Goal: Find specific page/section: Find specific page/section

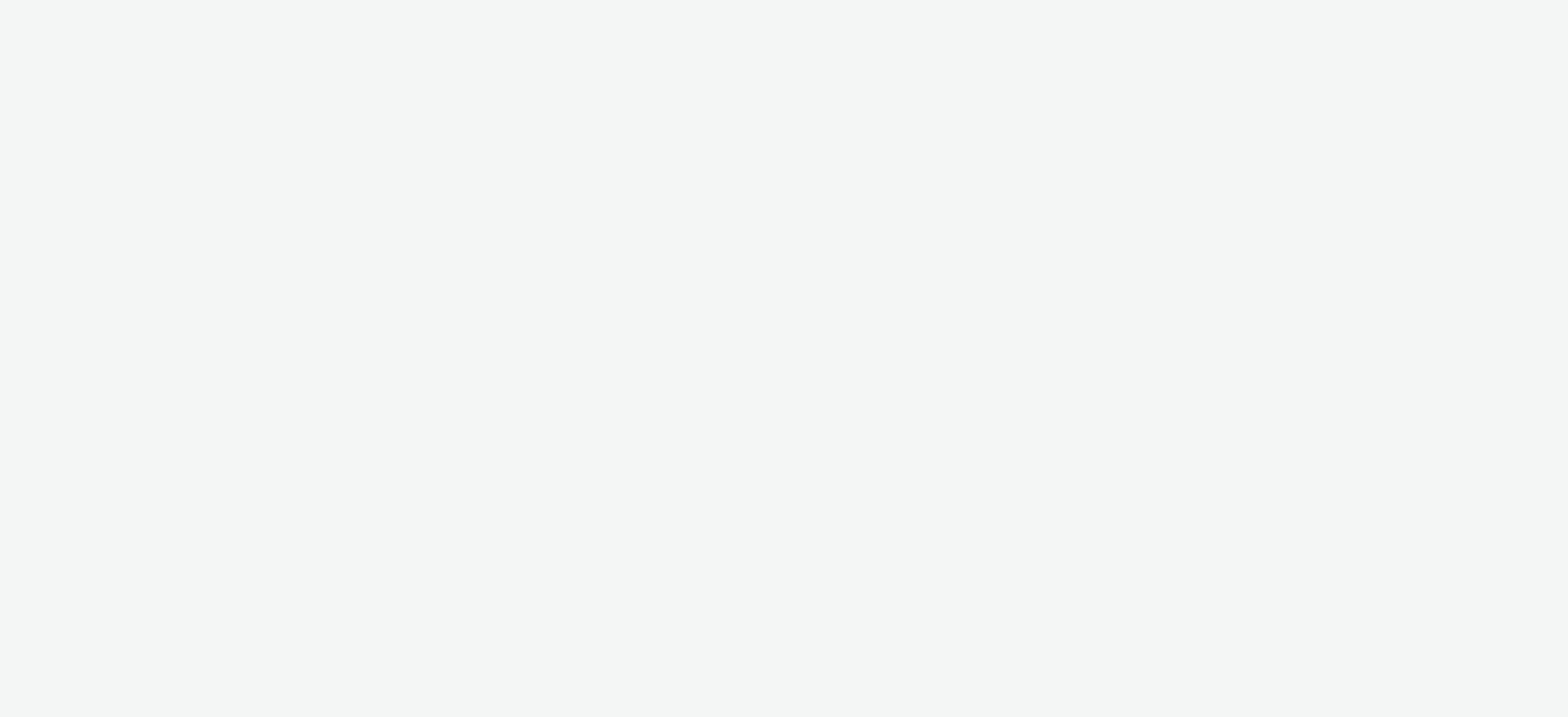
select select "d07aba32-d775-4fed-a722-f10c6504dd64"
select select "f97d6638-e0a1-4f7a-bf46-55015878e29e"
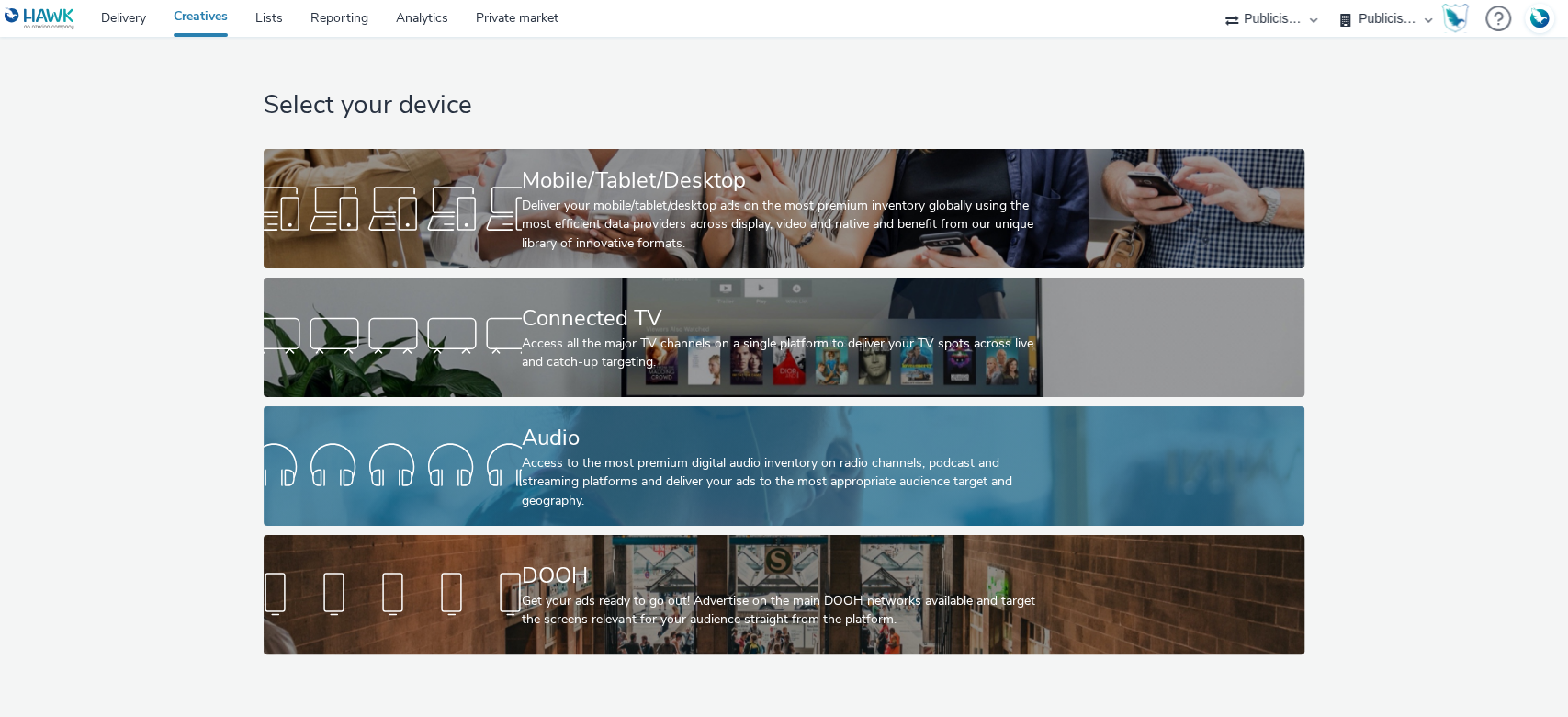
click at [617, 406] on div "Audio Access to the most premium digital audio inventory on radio channels, pod…" at bounding box center [780, 466] width 517 height 119
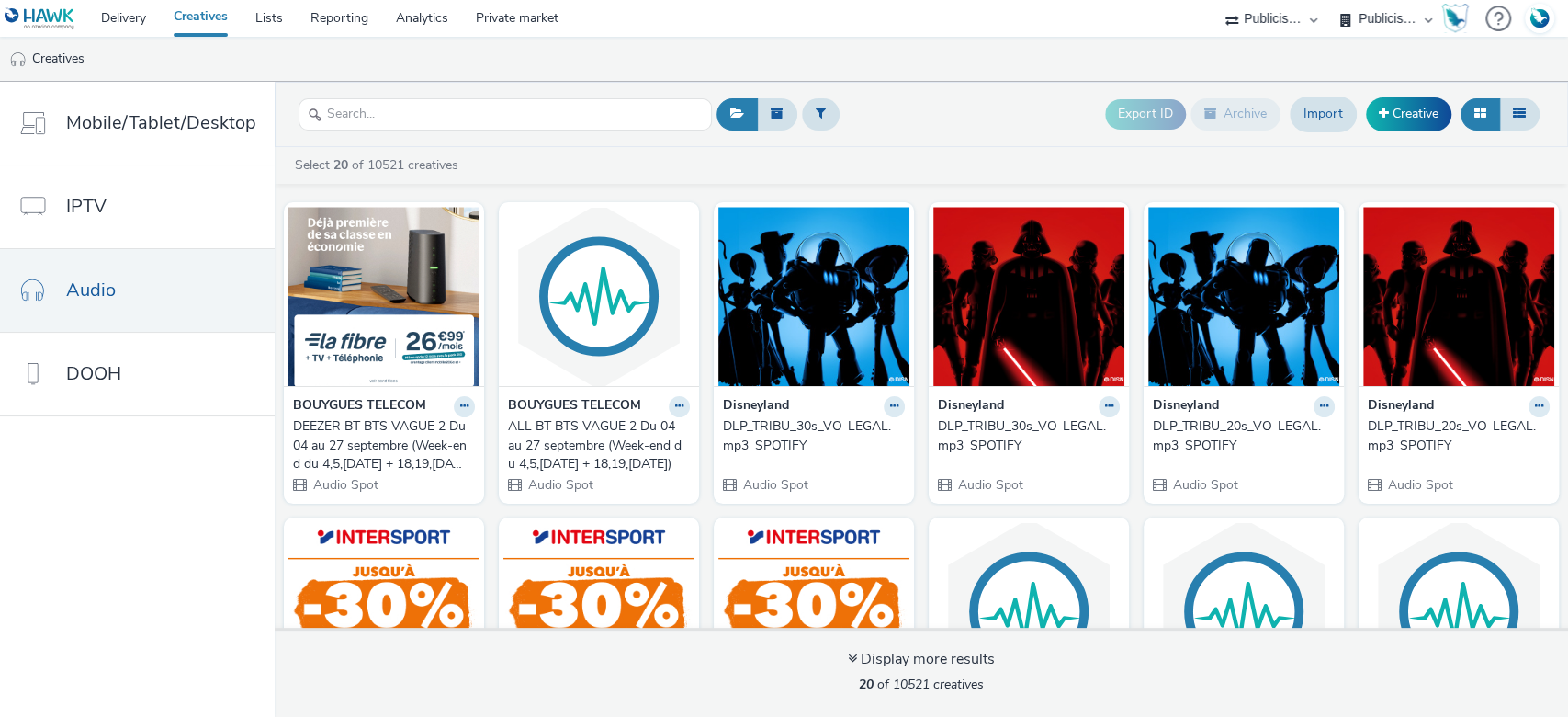
click at [1297, 21] on select "ABI Media Ad4Health Adevinta ADITIKS Adops Agence79 AllMatik AMnet FR Amplifi F…" at bounding box center [1271, 19] width 111 height 37
select select "08a58170-7f08-4922-abc8-b2d1eb407230"
click at [1326, 0] on select "ABI Media Ad4Health Adevinta ADITIKS Adops Agence79 AllMatik AMnet FR Amplifi F…" at bounding box center [1271, 19] width 111 height 37
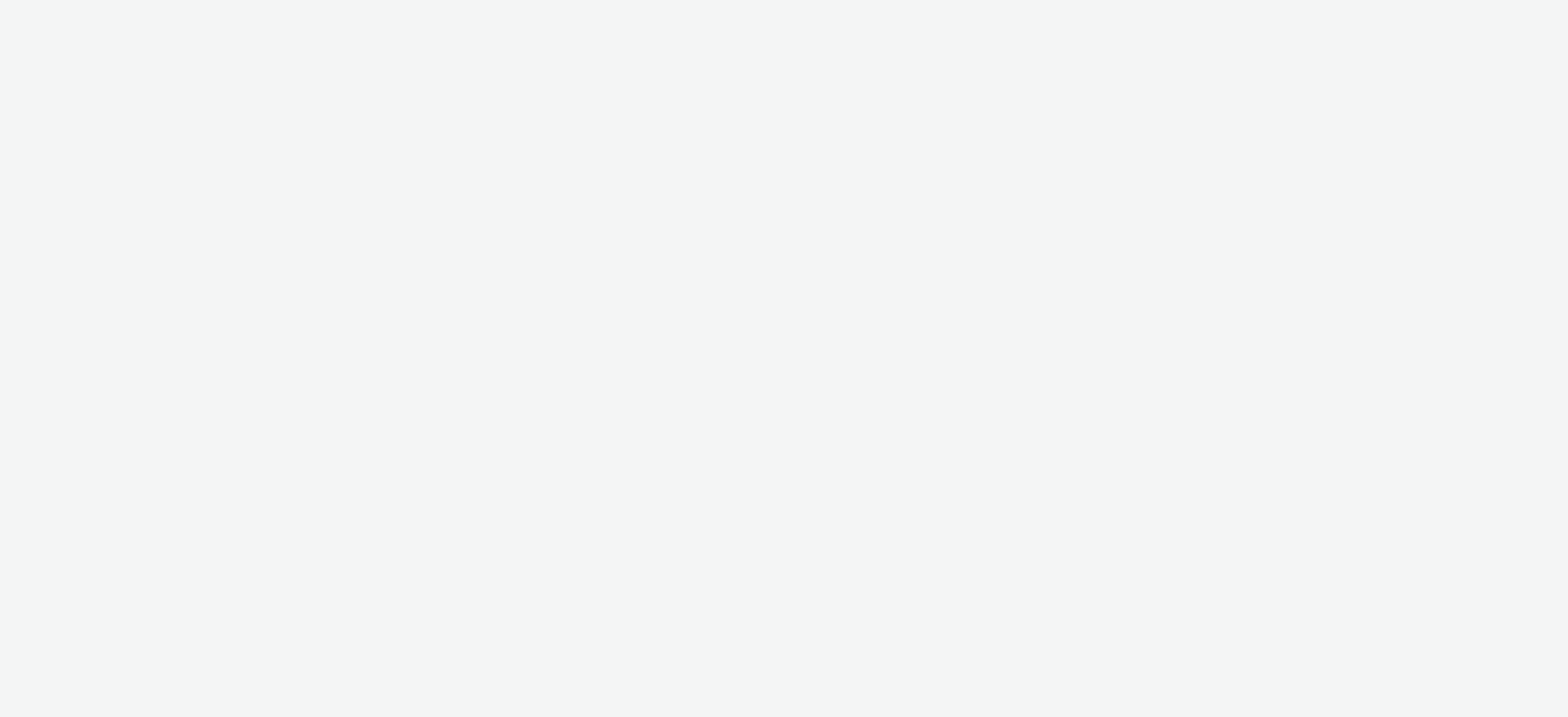
select select "08a58170-7f08-4922-abc8-b2d1eb407230"
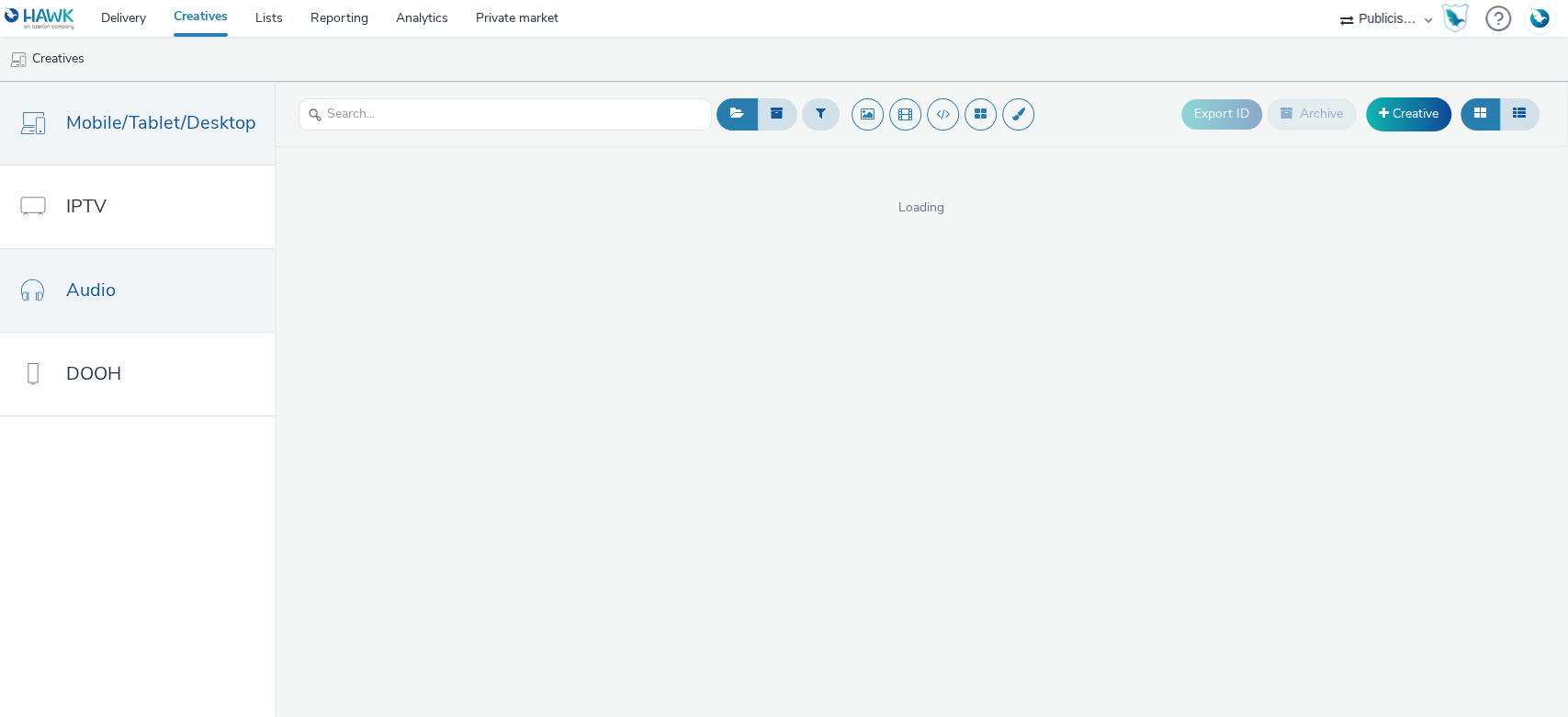
click at [116, 301] on link "Audio" at bounding box center [137, 290] width 274 height 83
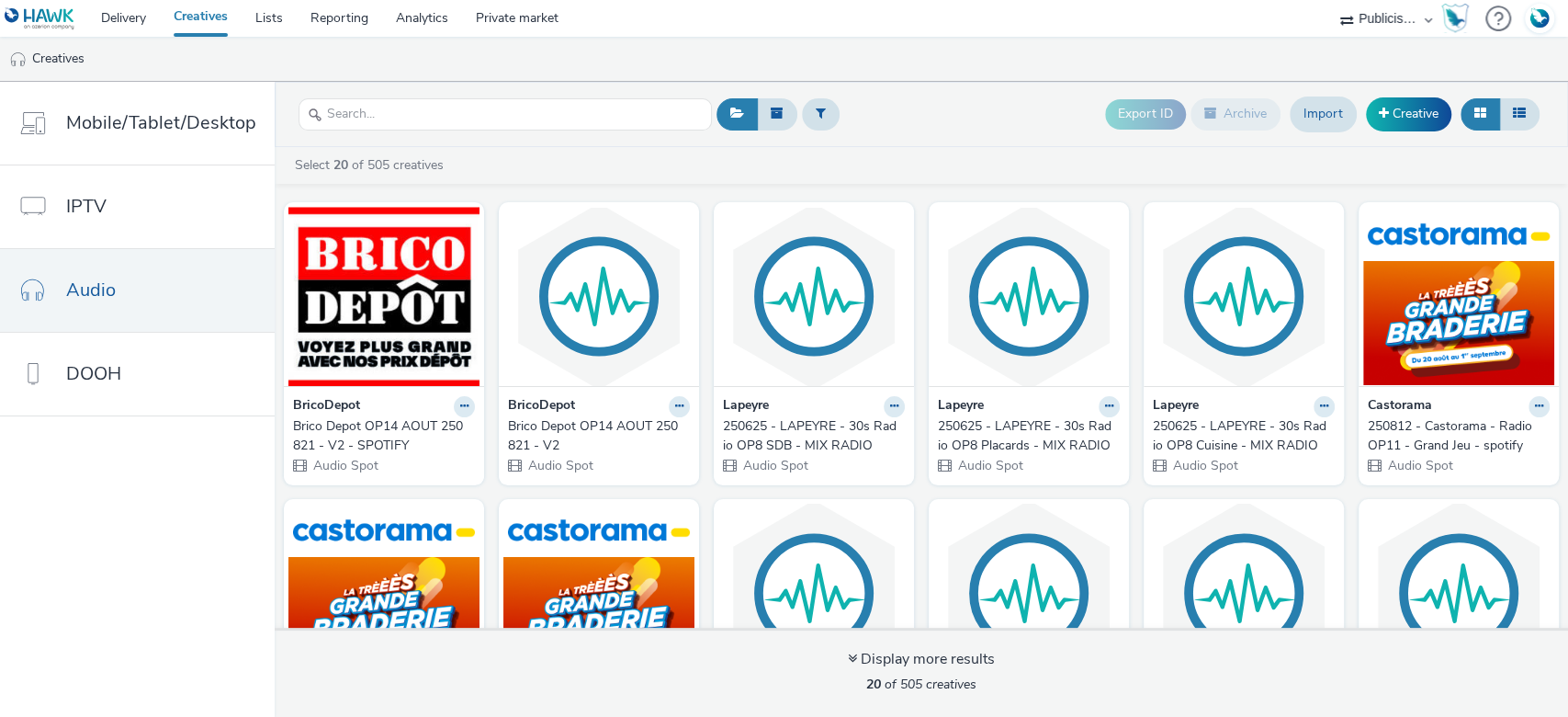
click at [1353, 36] on select "ABI Media Ad4Health Adevinta ADITIKS Adops Agence79 AllMatik AMnet FR Amplifi F…" at bounding box center [1386, 19] width 111 height 37
select select "3679ce1c-1e42-4c2f-9ece-7b3e88f52151"
click at [1331, 0] on select "ABI Media Ad4Health Adevinta ADITIKS Adops Agence79 AllMatik AMnet FR Amplifi F…" at bounding box center [1386, 19] width 111 height 37
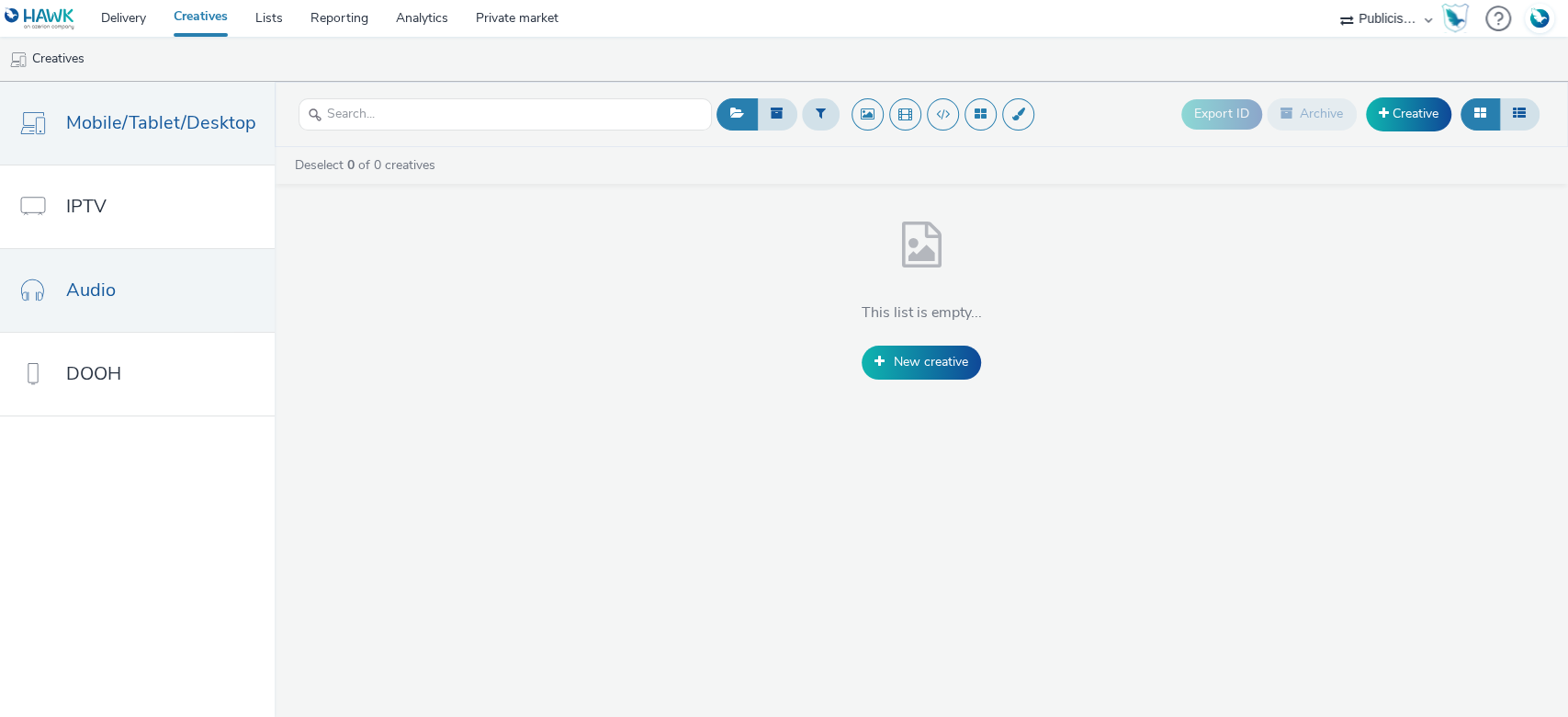
click at [194, 288] on link "Audio" at bounding box center [137, 290] width 274 height 83
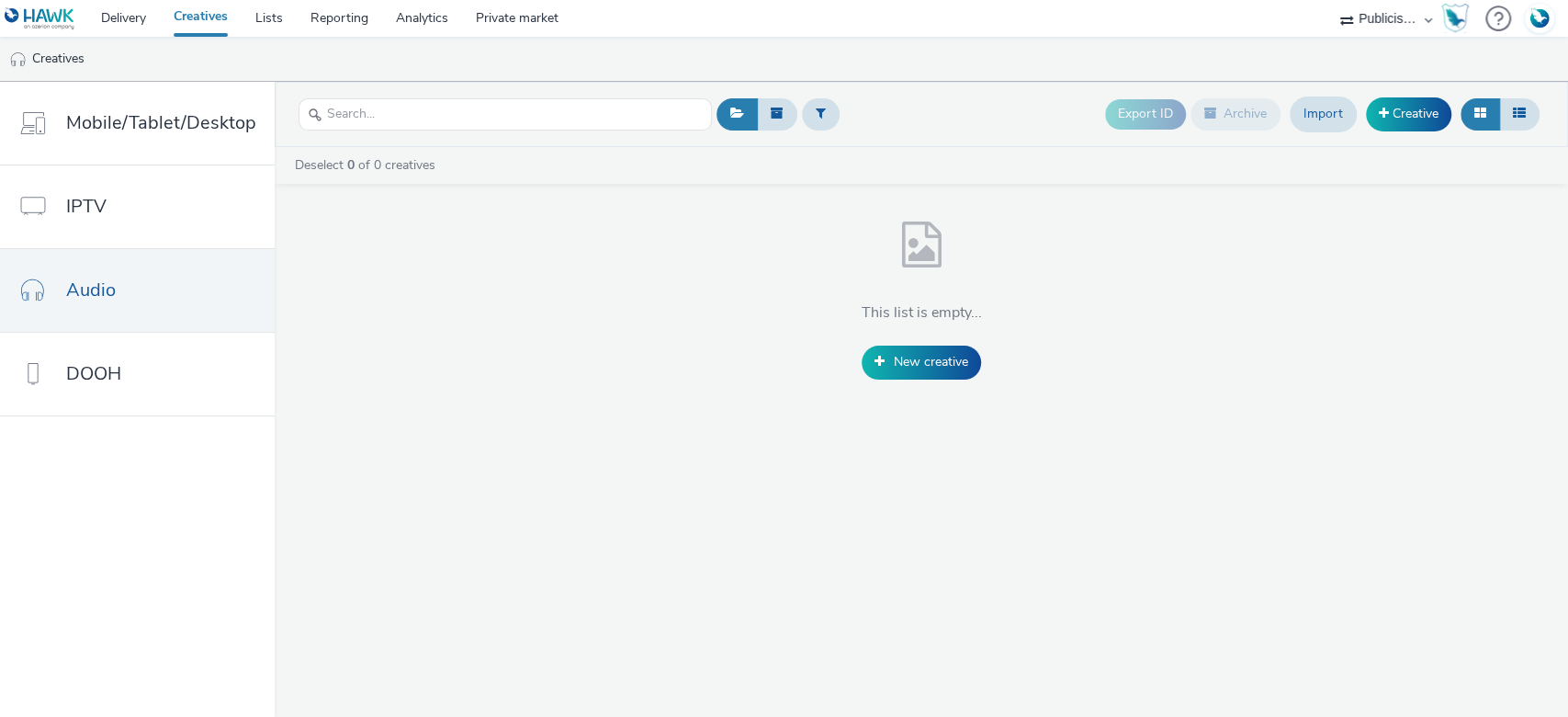
click at [1370, 14] on select "ABI Media Ad4Health Adevinta ADITIKS Adops Agence79 AllMatik AMnet FR Amplifi F…" at bounding box center [1386, 19] width 111 height 37
select select "d07aba32-d775-4fed-a722-f10c6504dd64"
click at [1331, 0] on select "ABI Media Ad4Health Adevinta ADITIKS Adops Agence79 AllMatik AMnet FR Amplifi F…" at bounding box center [1386, 19] width 111 height 37
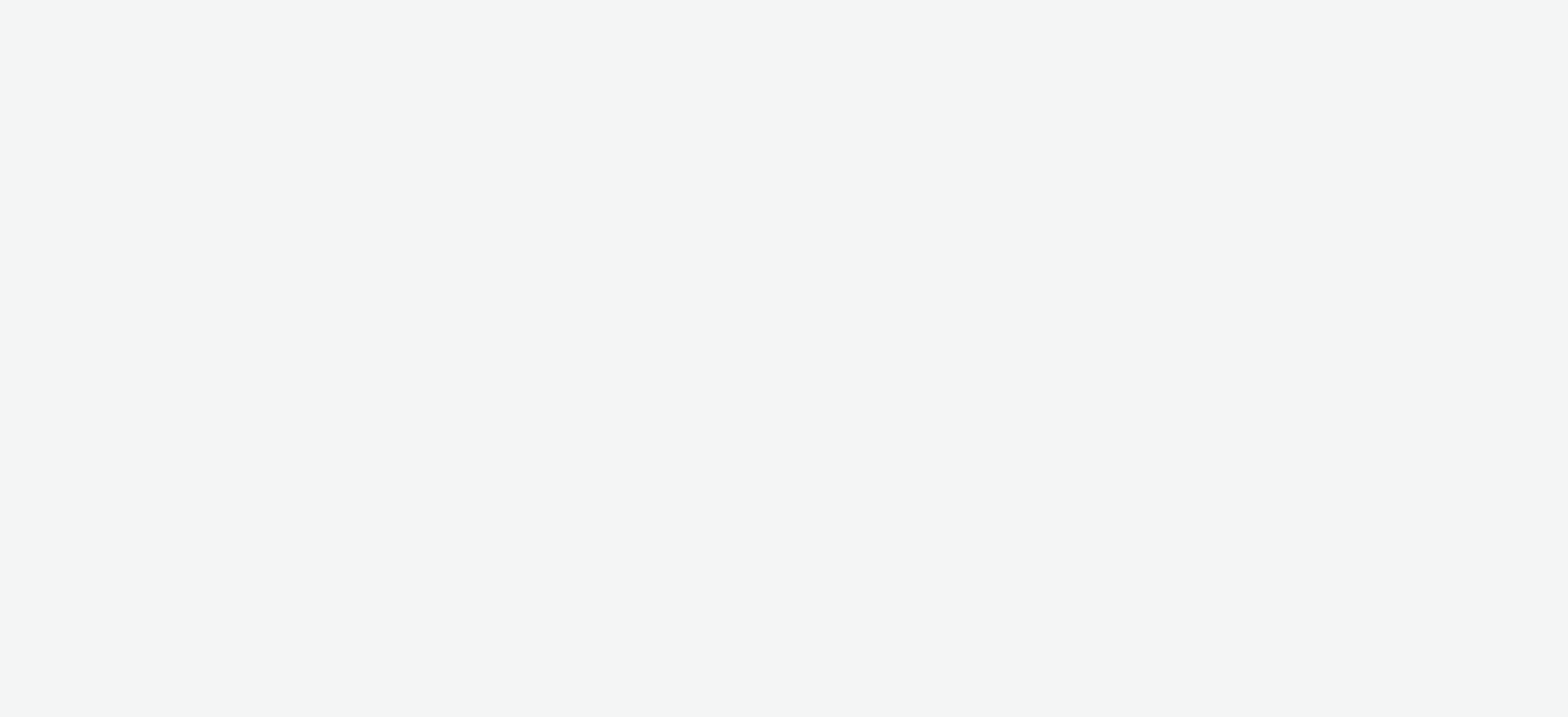
select select "d07aba32-d775-4fed-a722-f10c6504dd64"
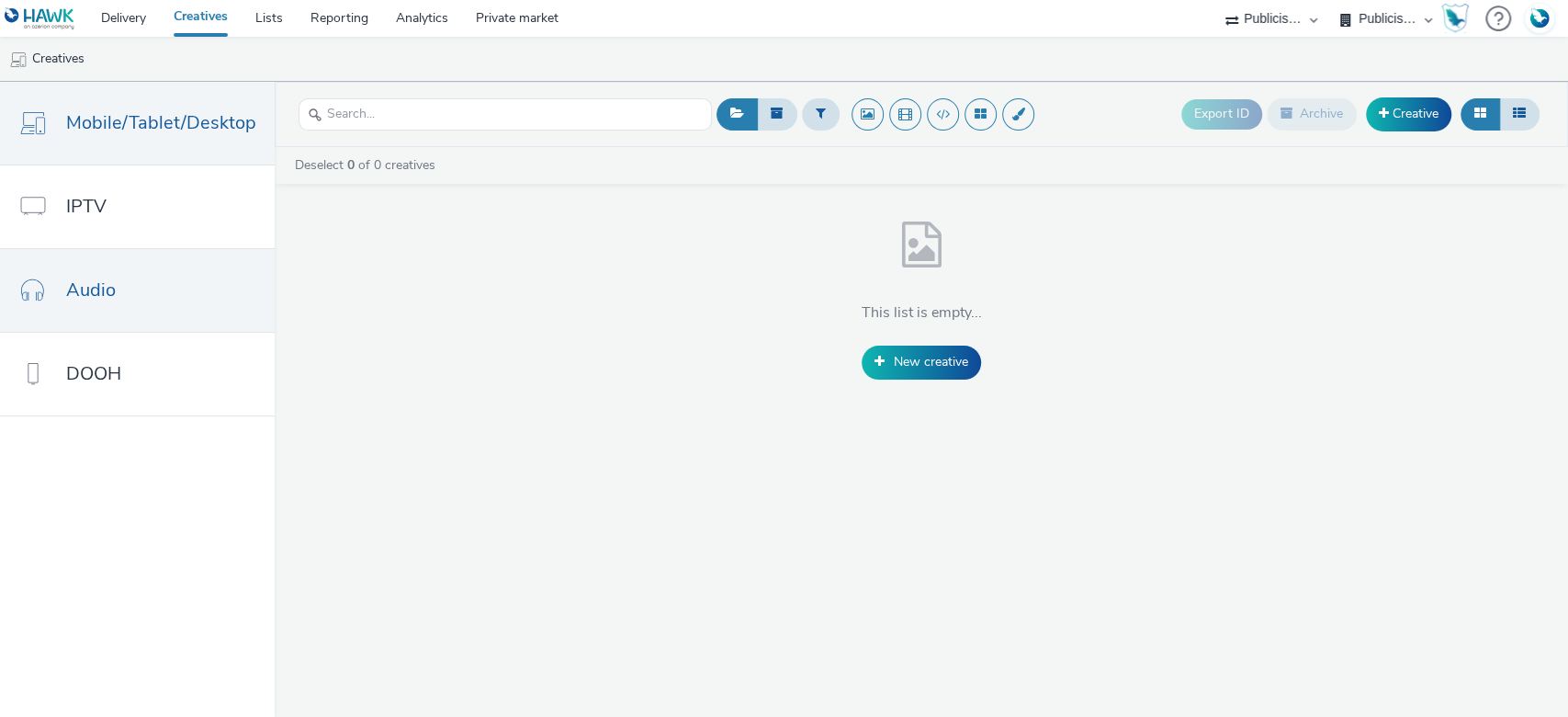
click at [174, 285] on link "Audio" at bounding box center [137, 290] width 274 height 83
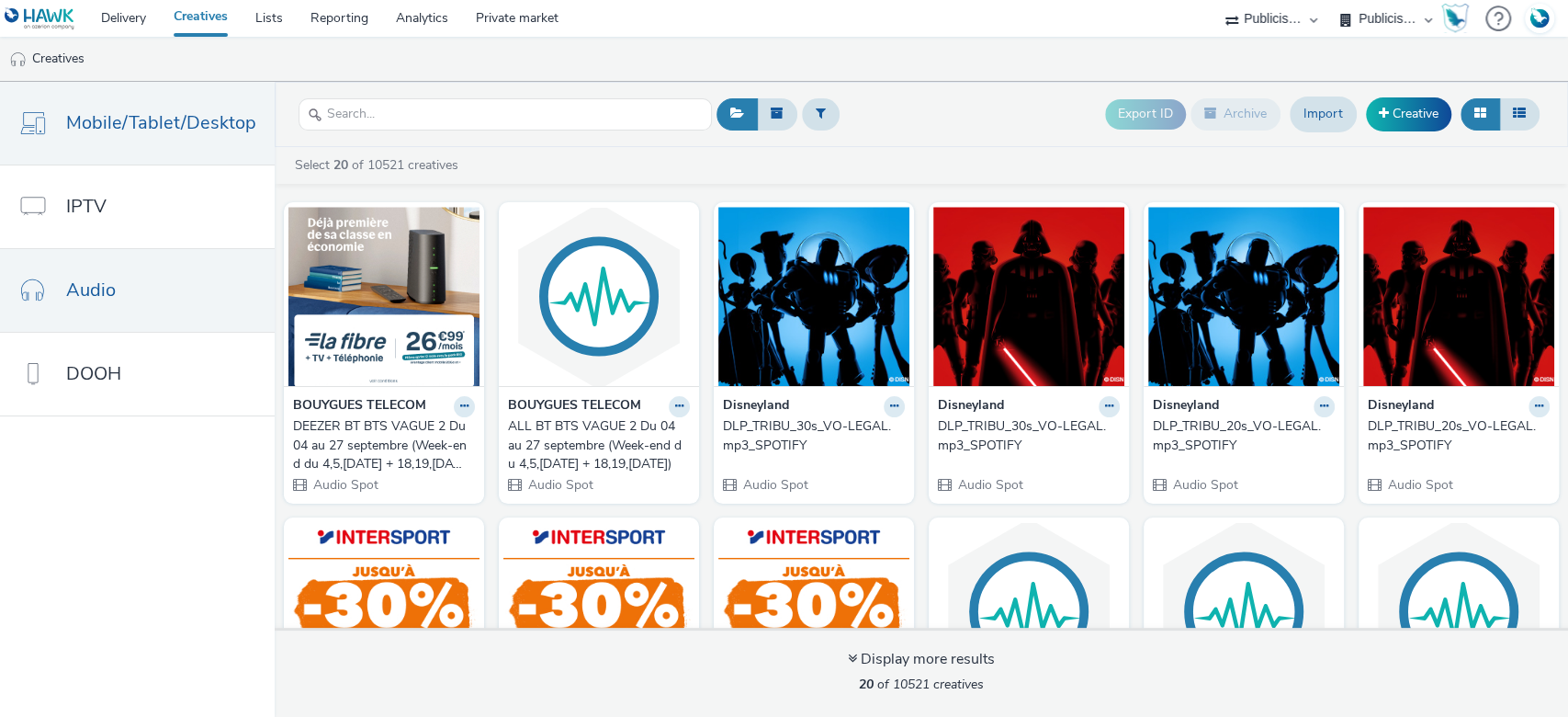
click at [165, 134] on span "Mobile/Tablet/Desktop" at bounding box center [161, 123] width 191 height 27
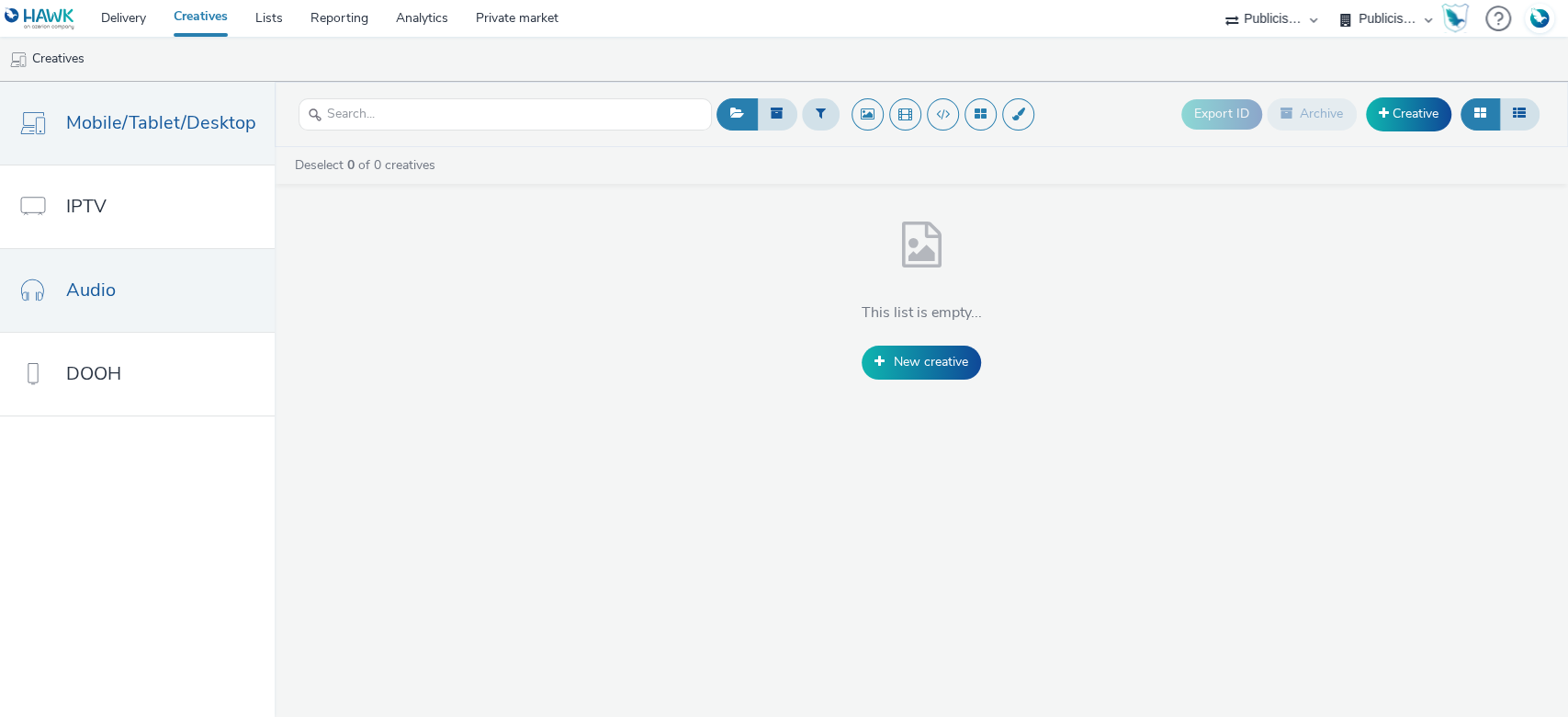
click at [87, 272] on link "Audio" at bounding box center [137, 290] width 274 height 83
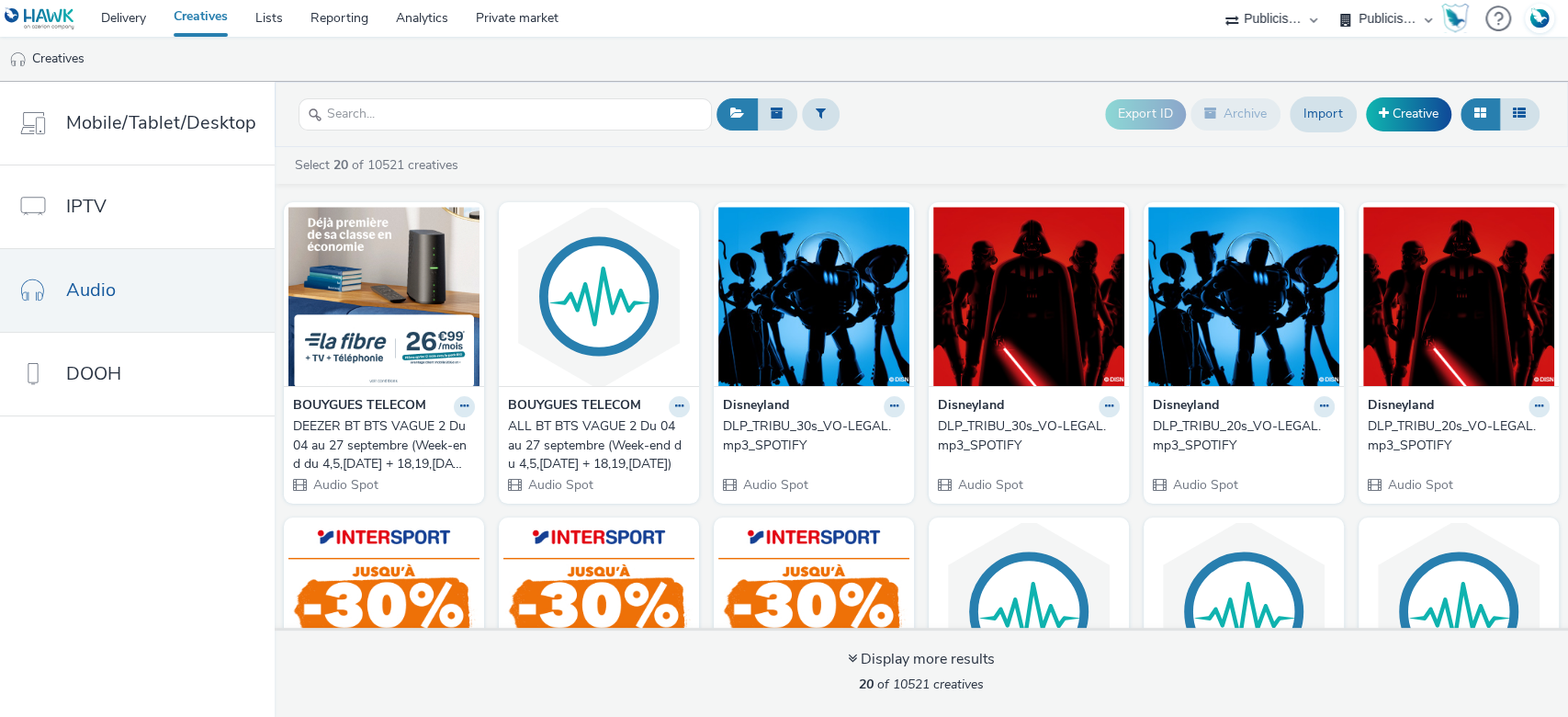
click at [1371, 9] on select "FDJ Publicis Media Audio" at bounding box center [1386, 19] width 111 height 37
select select "8253eea1-5e06-43cc-88e5-ffe3415b1c28"
click at [1331, 0] on select "FDJ Publicis Media Audio" at bounding box center [1386, 19] width 111 height 37
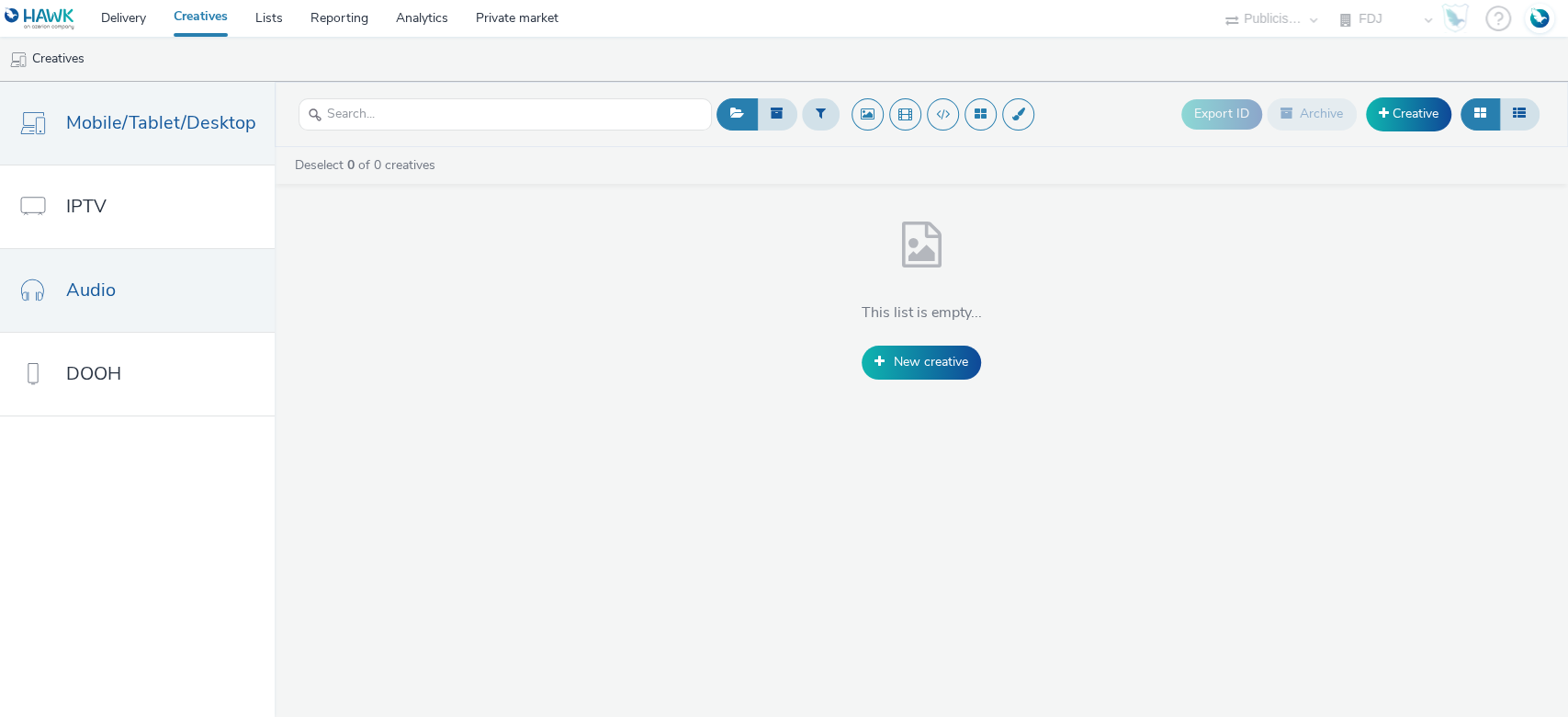
click at [187, 296] on link "Audio" at bounding box center [137, 290] width 274 height 83
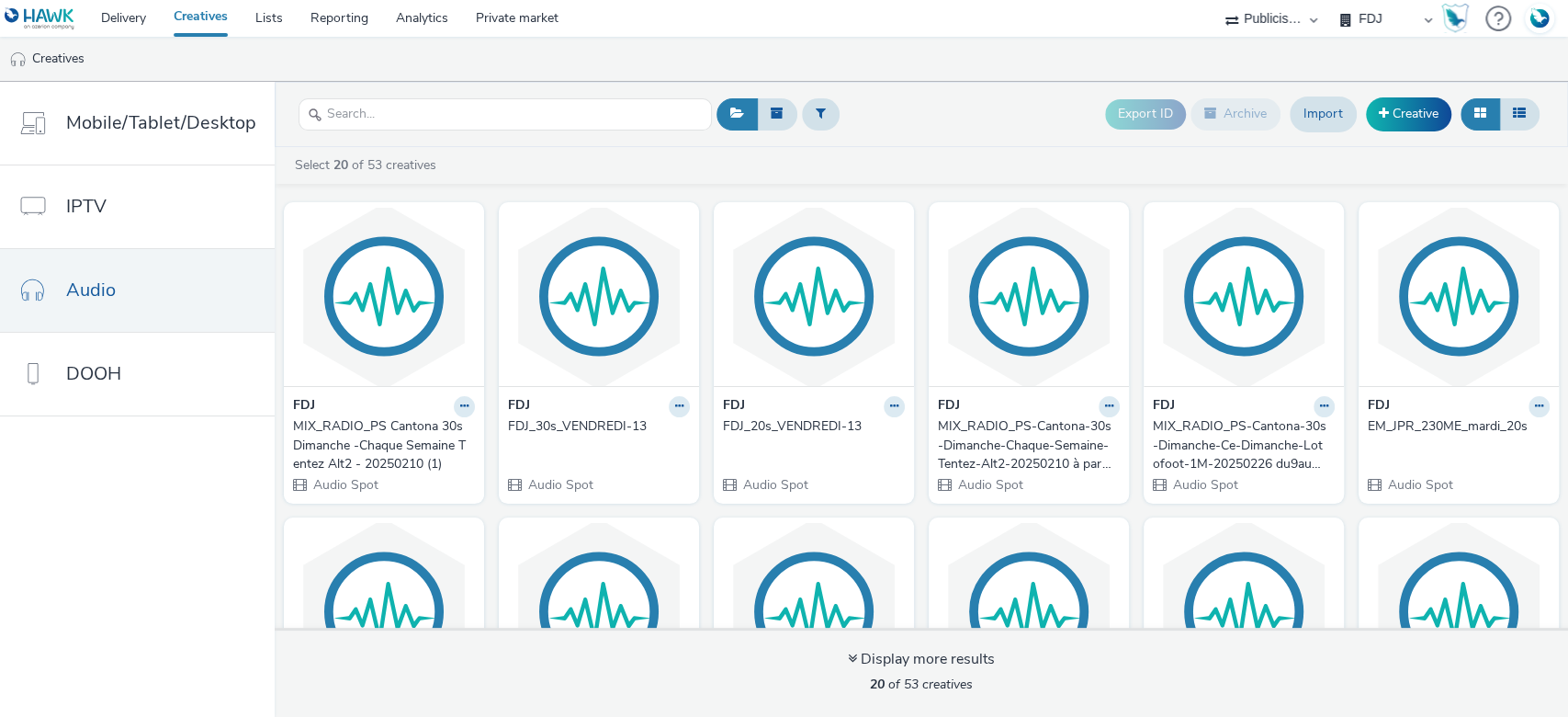
click at [1284, 16] on select "ABI Media Ad4Health Adevinta ADITIKS Adops Agence79 AllMatik AMnet FR Amplifi F…" at bounding box center [1271, 19] width 111 height 37
select select "08a58170-7f08-4922-abc8-b2d1eb407230"
click at [1326, 0] on select "ABI Media Ad4Health Adevinta ADITIKS Adops Agence79 AllMatik AMnet FR Amplifi F…" at bounding box center [1271, 19] width 111 height 37
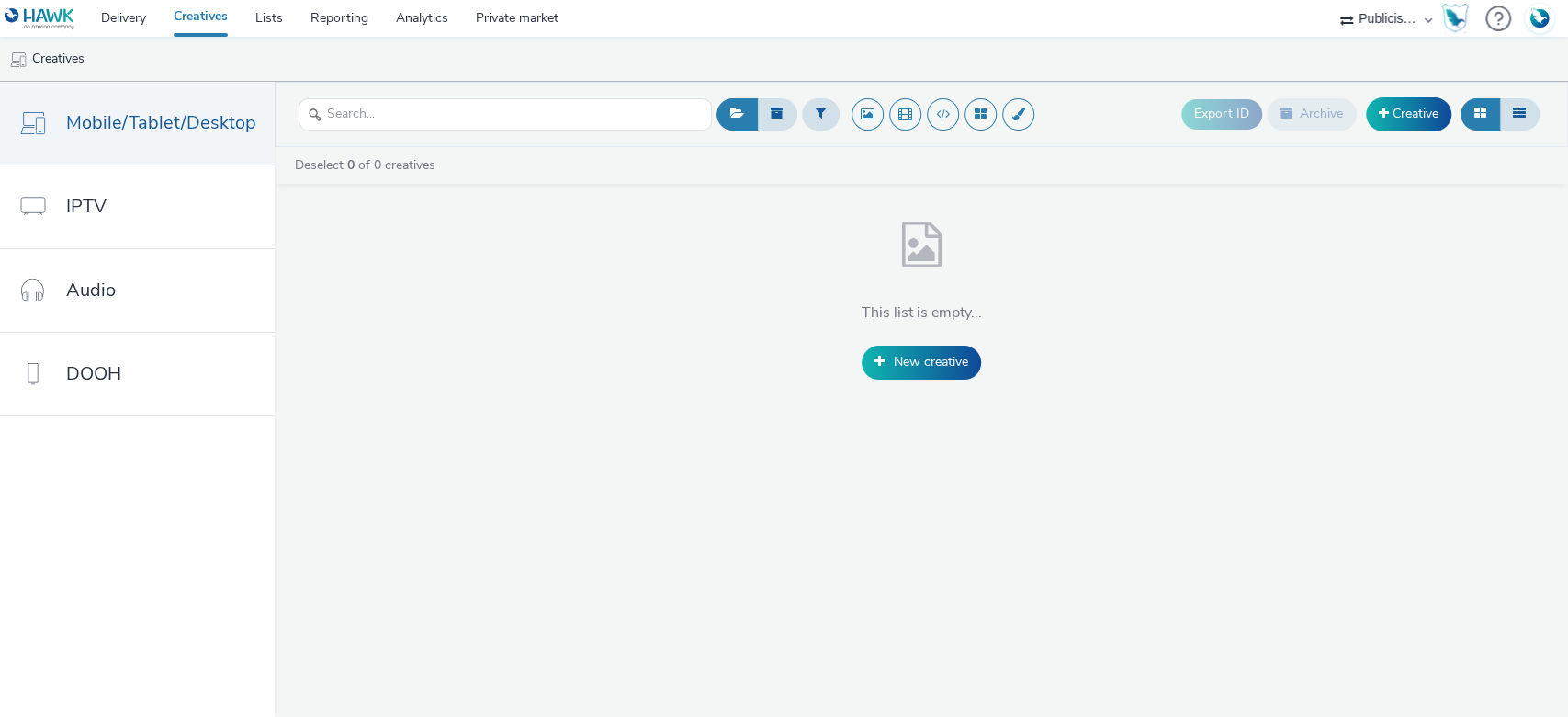
click at [1408, 19] on select "ABI Media Ad4Health Adevinta ADITIKS Adops Agence79 AllMatik AMnet FR Amplifi F…" at bounding box center [1386, 19] width 111 height 37
select select "d07aba32-d775-4fed-a722-f10c6504dd64"
click at [1331, 0] on select "ABI Media Ad4Health Adevinta ADITIKS Adops Agence79 AllMatik AMnet FR Amplifi F…" at bounding box center [1386, 19] width 111 height 37
select select "f97d6638-e0a1-4f7a-bf46-55015878e29e"
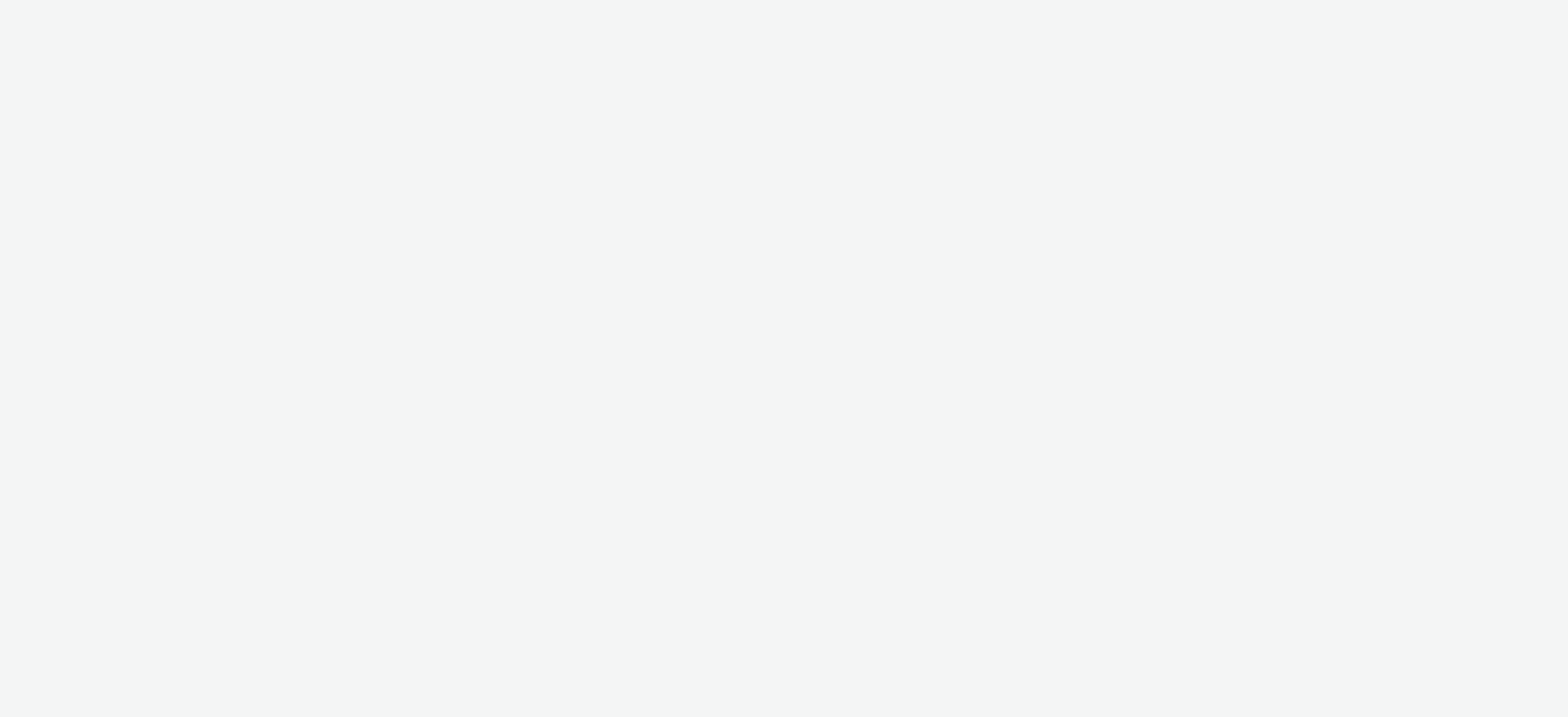
select select "d07aba32-d775-4fed-a722-f10c6504dd64"
select select "f97d6638-e0a1-4f7a-bf46-55015878e29e"
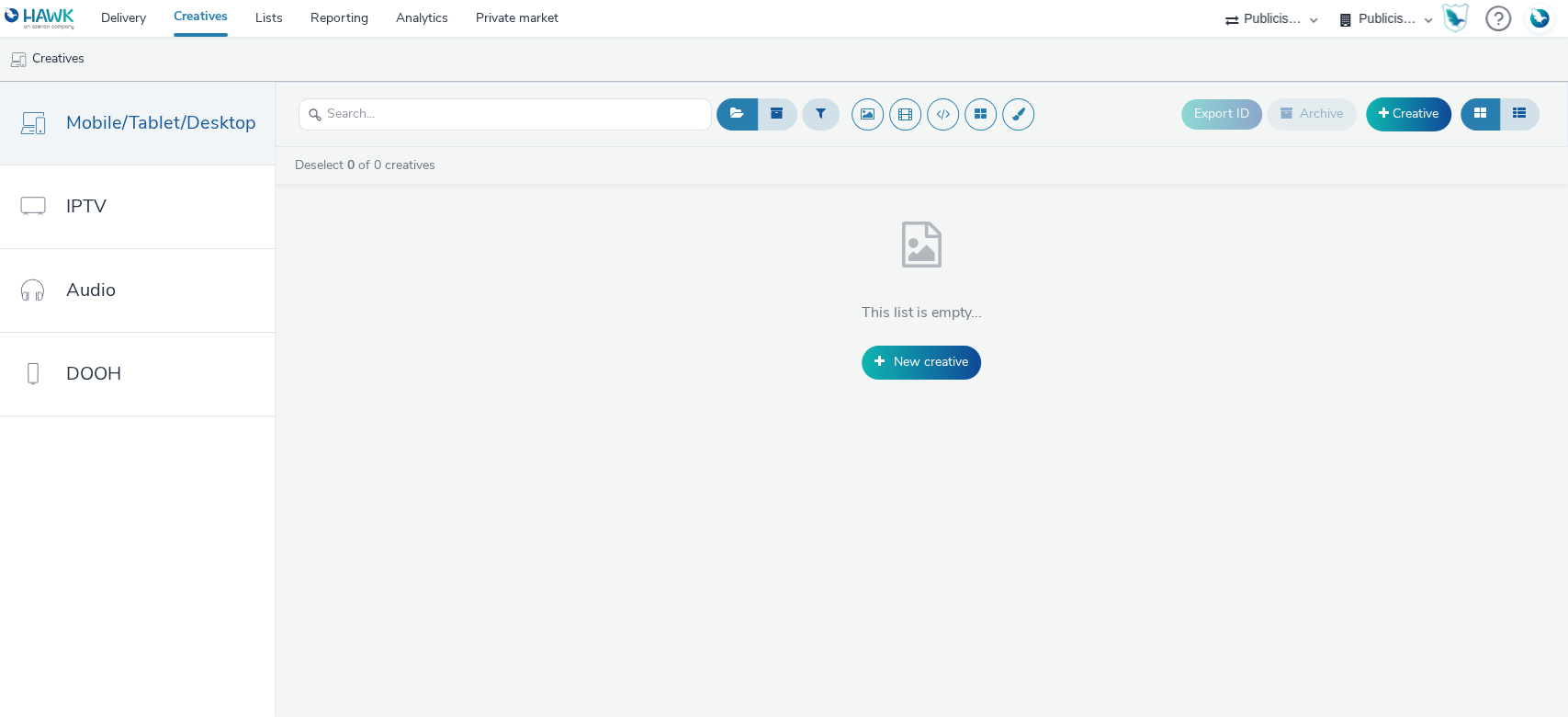
click at [1366, 25] on select "FDJ Publicis Media Audio" at bounding box center [1386, 19] width 111 height 37
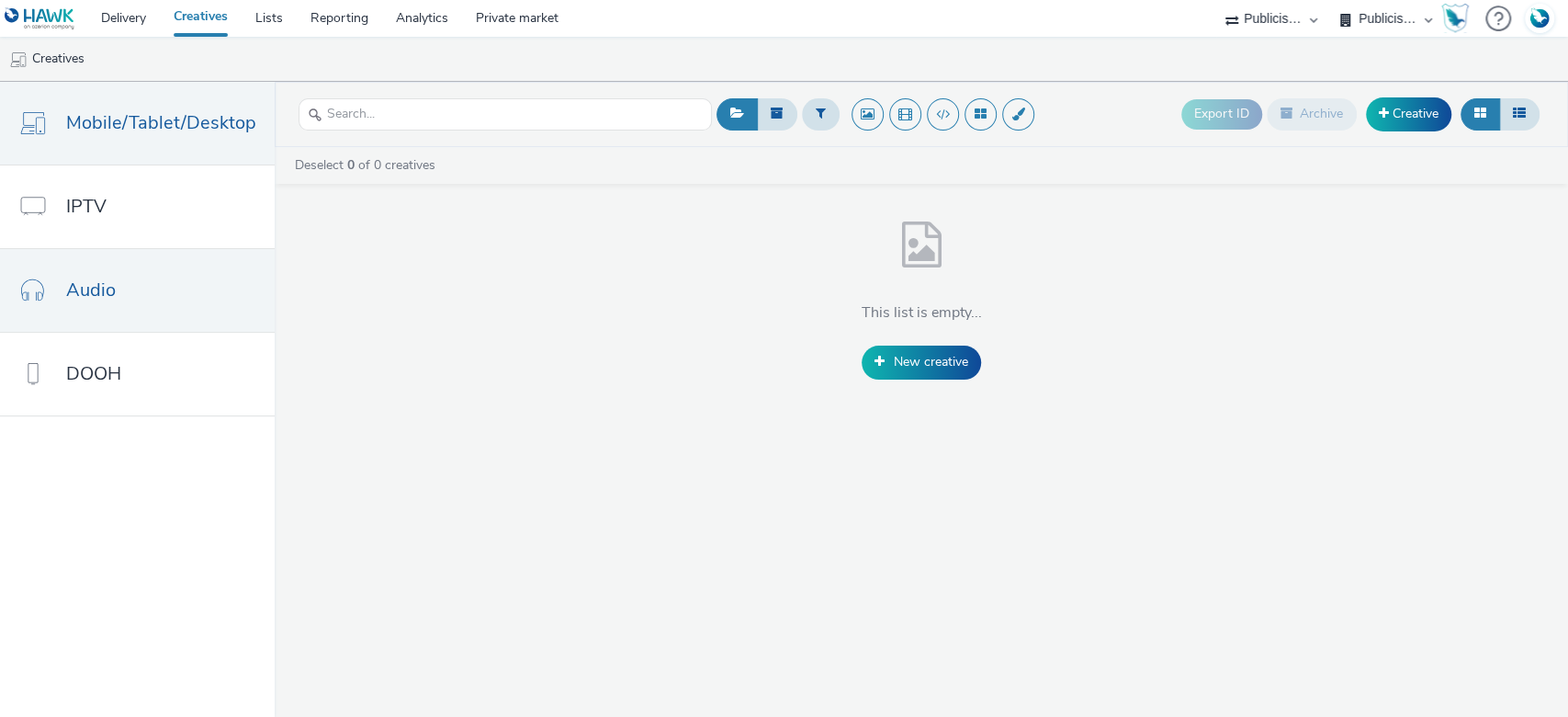
click at [122, 284] on link "Audio" at bounding box center [137, 290] width 274 height 83
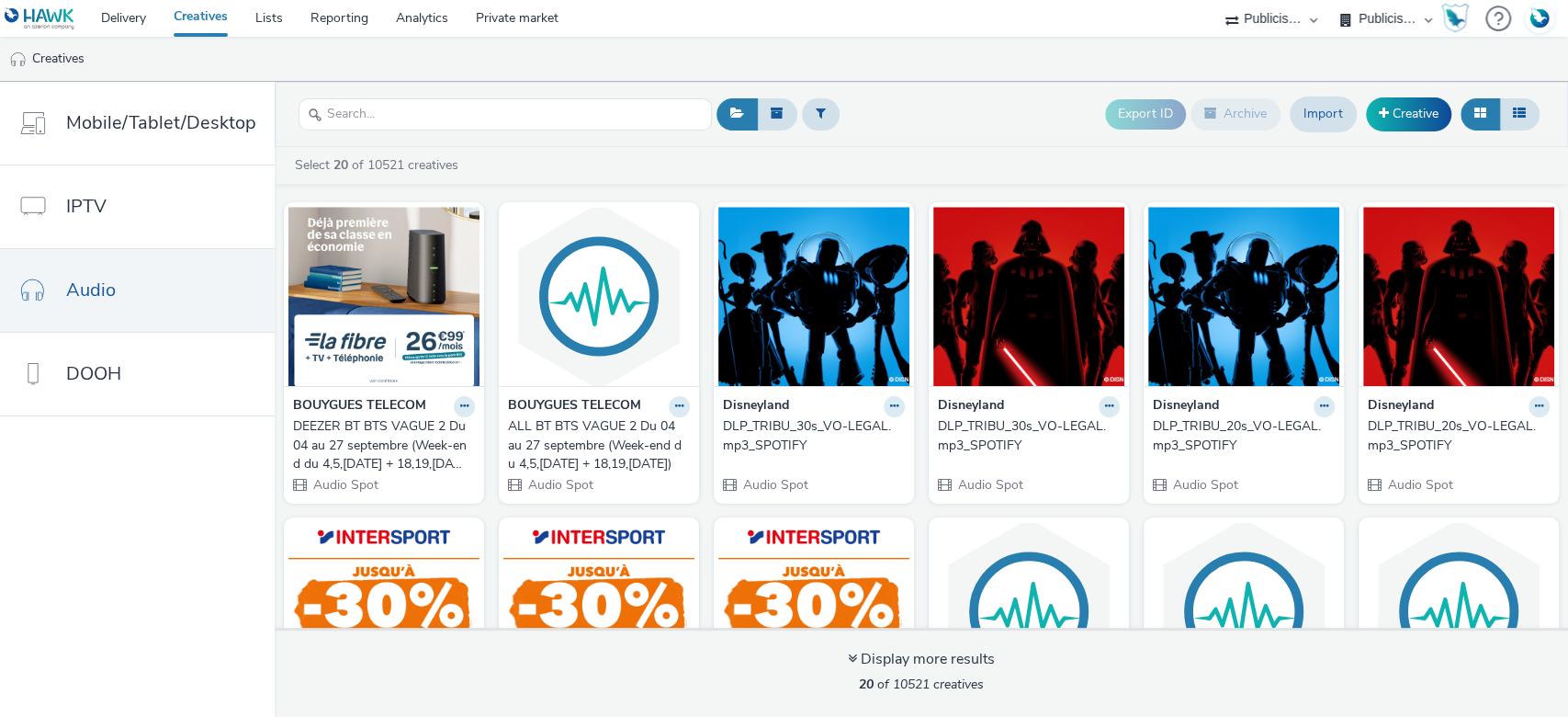
click at [1363, 8] on select "FDJ Publicis Media Audio" at bounding box center [1386, 19] width 111 height 37
click at [1392, 2] on select "FDJ Publicis Media Audio" at bounding box center [1386, 19] width 111 height 37
click at [1103, 38] on ul "Creatives" at bounding box center [784, 59] width 1568 height 44
click at [1404, 20] on select "FDJ Publicis Media Audio" at bounding box center [1386, 19] width 111 height 37
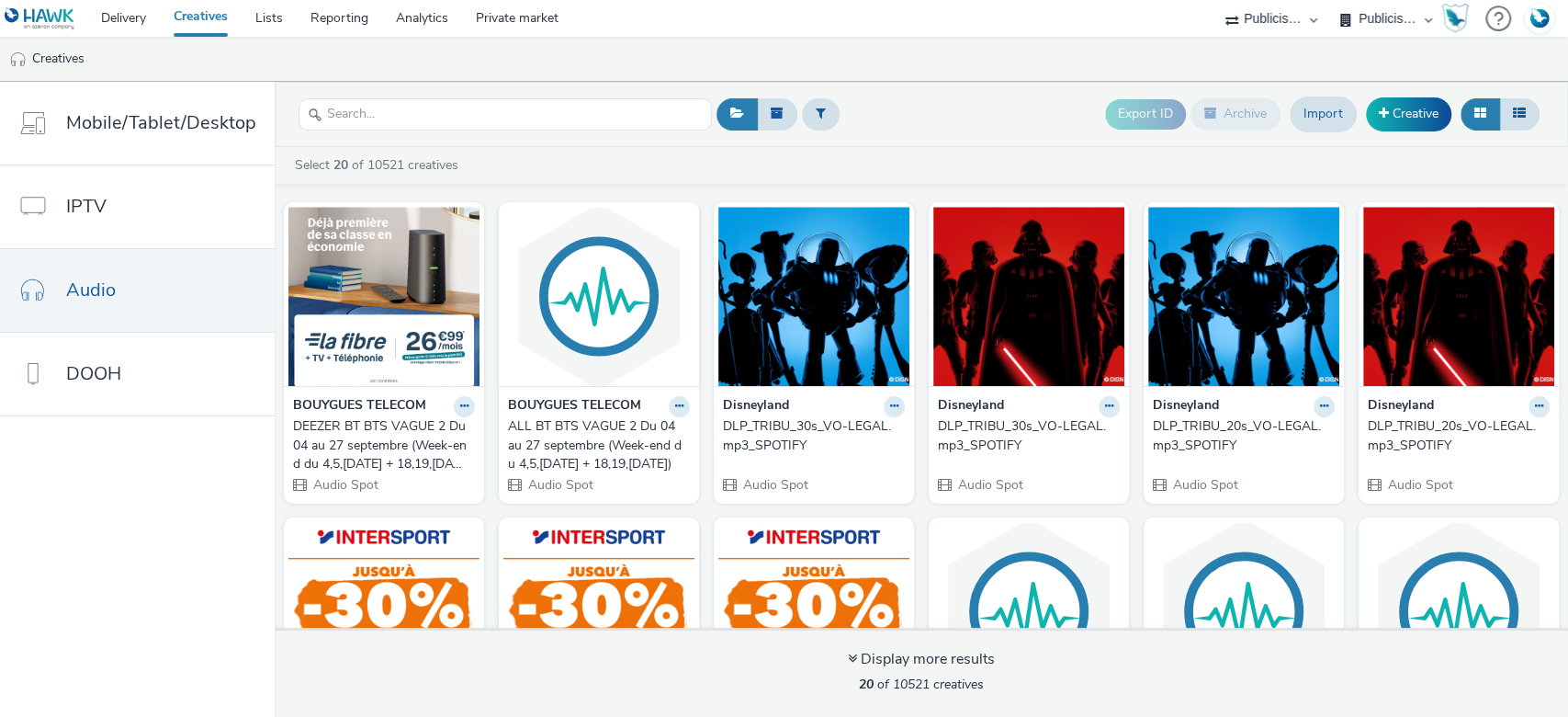
click at [1270, 20] on select "ABI Media Ad4Health Adevinta ADITIKS Adops Agence79 AllMatik AMnet FR Amplifi F…" at bounding box center [1271, 19] width 111 height 37
click at [1143, 11] on nav "Delivery Creatives Lists Reporting Analytics Private market ABI Media Ad4Health…" at bounding box center [784, 19] width 1568 height 37
click at [1384, 27] on select "FDJ Publicis Media Audio" at bounding box center [1386, 19] width 111 height 37
click at [1240, 25] on select "ABI Media Ad4Health Adevinta ADITIKS Adops Agence79 AllMatik AMnet FR Amplifi F…" at bounding box center [1271, 19] width 111 height 37
click at [98, 22] on link "Delivery" at bounding box center [124, 19] width 72 height 37
